Goal: Task Accomplishment & Management: Use online tool/utility

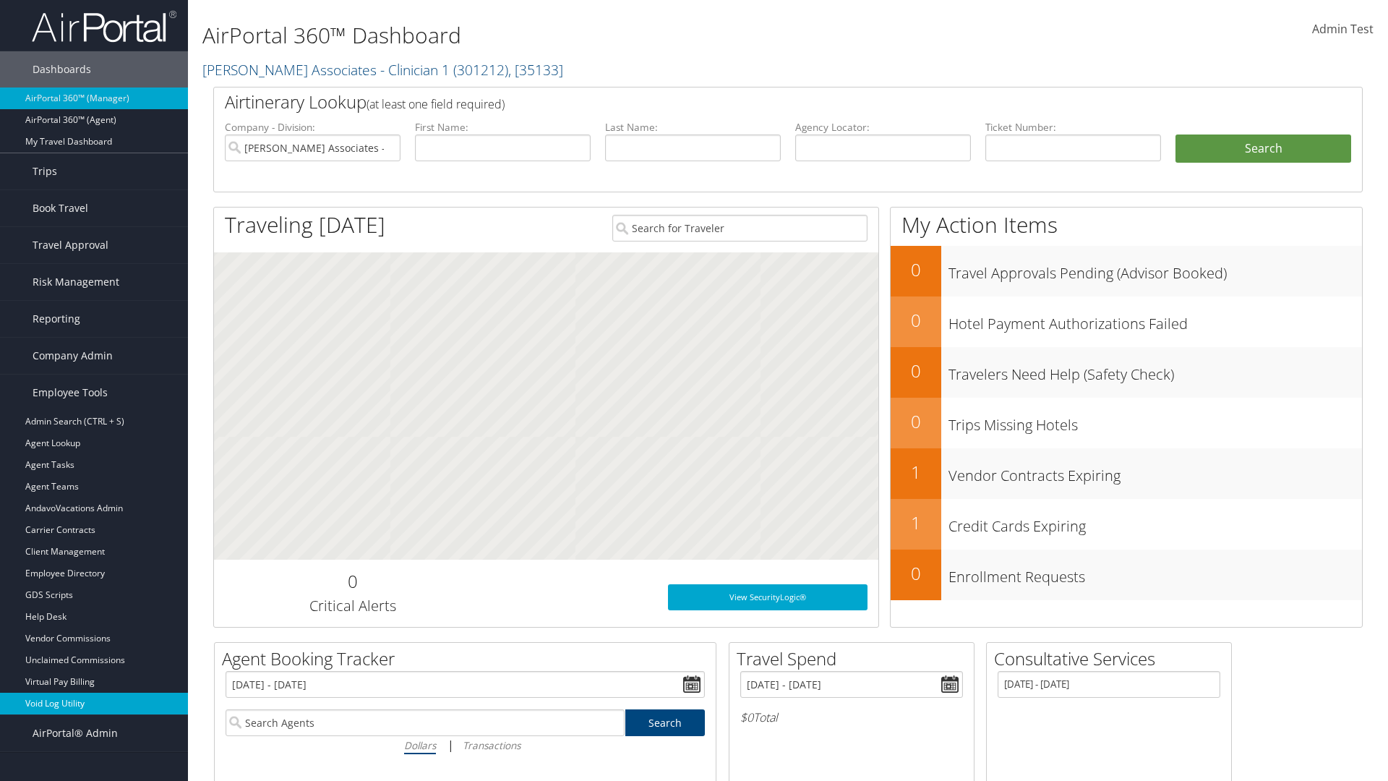
click at [94, 703] on link "Void Log Utility" at bounding box center [94, 703] width 188 height 22
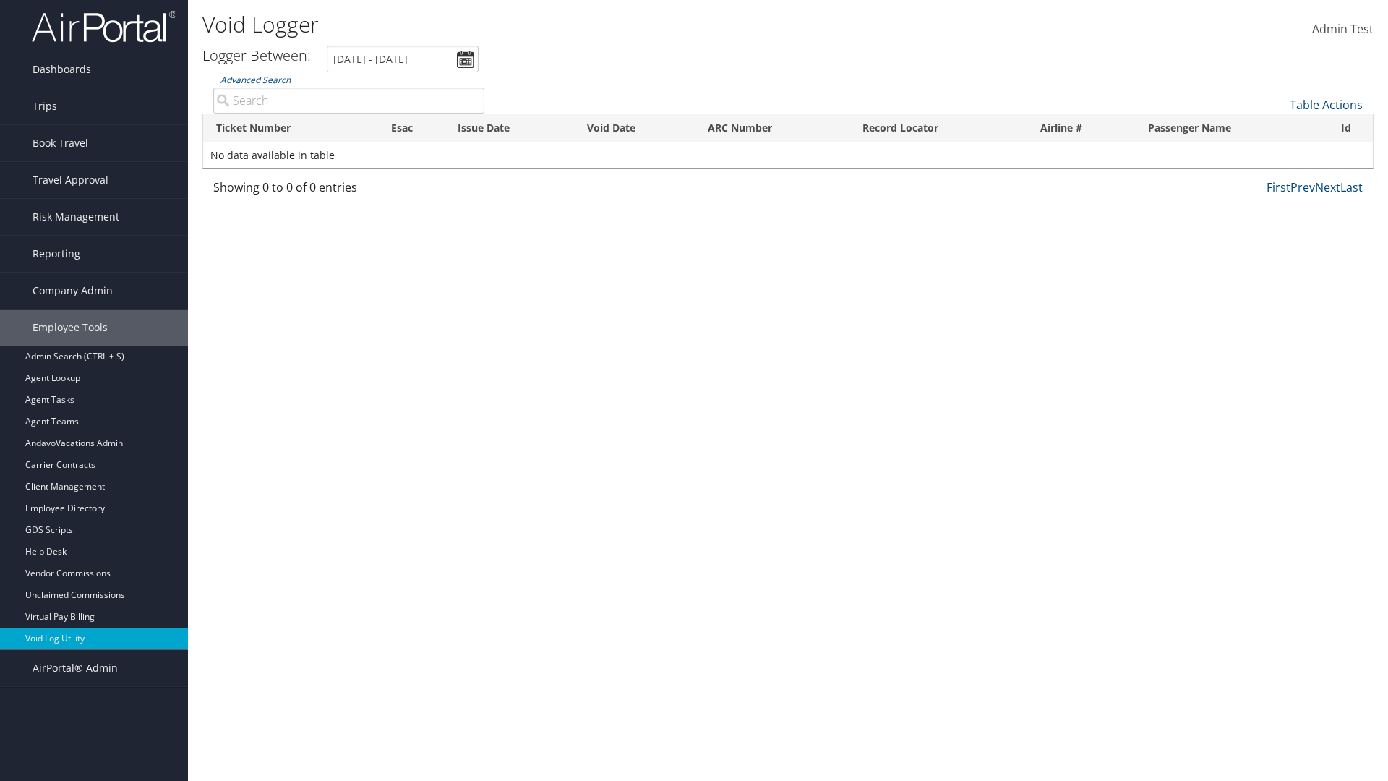
click at [348, 100] on input "Advanced Search" at bounding box center [348, 100] width 271 height 26
type input "7855107564"
